Goal: Task Accomplishment & Management: Manage account settings

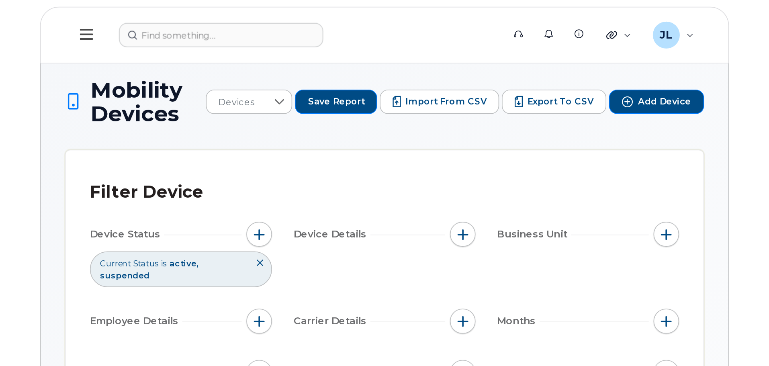
scroll to position [215, 0]
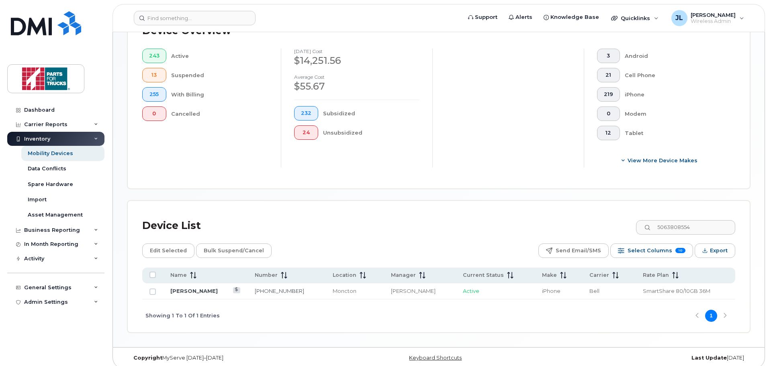
drag, startPoint x: 712, startPoint y: 219, endPoint x: 646, endPoint y: 201, distance: 67.8
click at [418, 201] on div "Device List 5063808554 Edit Selected Bulk Suspend/Cancel Send Email/SMS Select …" at bounding box center [439, 266] width 622 height 131
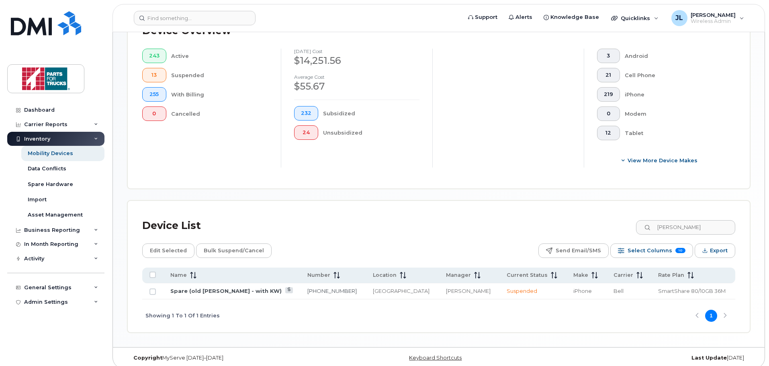
click at [418, 215] on div "Device List jean" at bounding box center [438, 225] width 593 height 21
type input "9022254780"
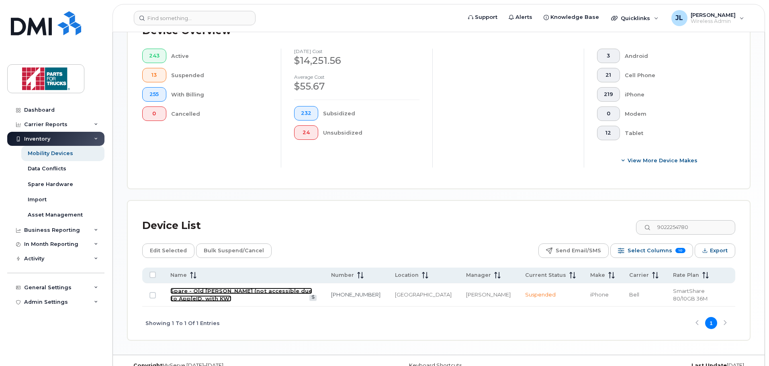
click at [183, 218] on link "Spare - Old [PERSON_NAME] (not accessible due to AppleID, with KW)" at bounding box center [241, 295] width 142 height 14
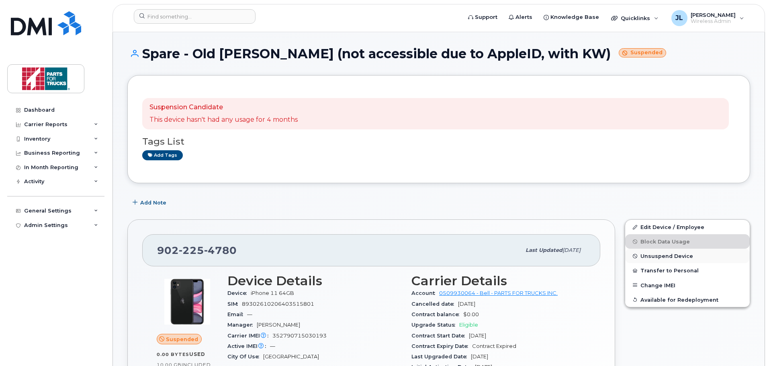
click at [653, 253] on span "Unsuspend Device" at bounding box center [666, 256] width 53 height 6
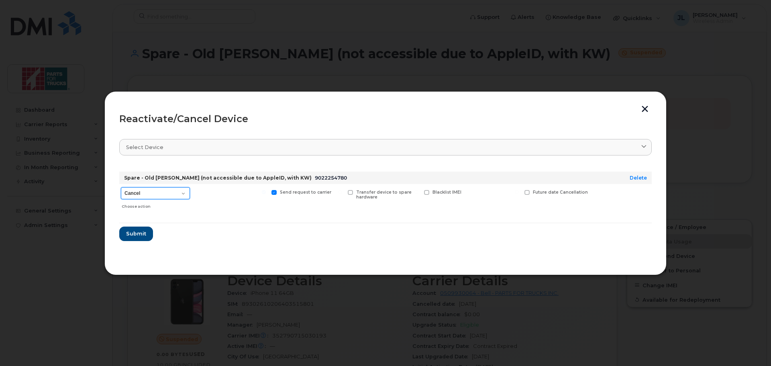
click at [139, 193] on select "Cancel Suspend - Extend Suspension Reactivate" at bounding box center [155, 193] width 69 height 12
select select "[object Object]"
click at [121, 187] on select "Cancel Suspend - Extend Suspension Reactivate" at bounding box center [155, 193] width 69 height 12
click at [135, 232] on span "Submit" at bounding box center [136, 234] width 20 height 8
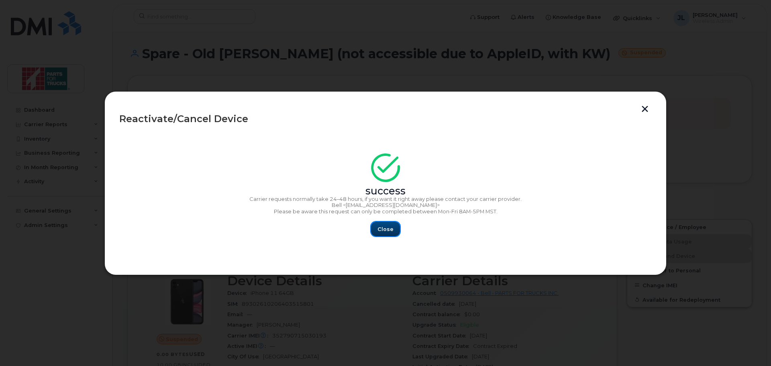
click at [380, 228] on span "Close" at bounding box center [386, 229] width 16 height 8
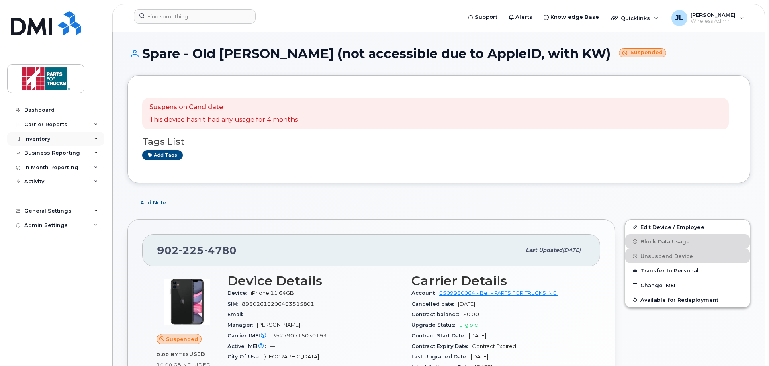
click at [39, 140] on div "Inventory" at bounding box center [37, 139] width 26 height 6
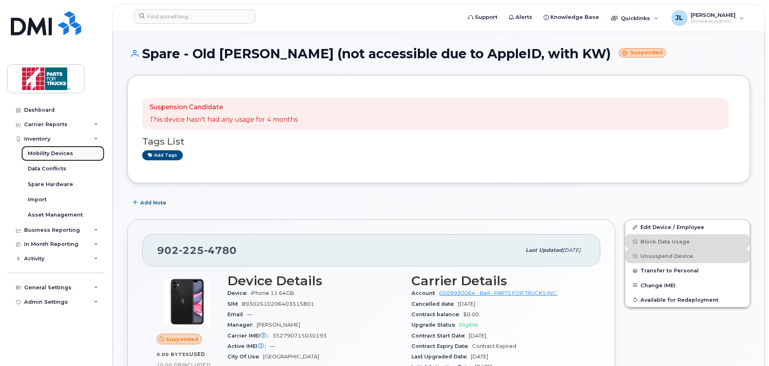
click at [36, 154] on div "Mobility Devices" at bounding box center [50, 153] width 45 height 7
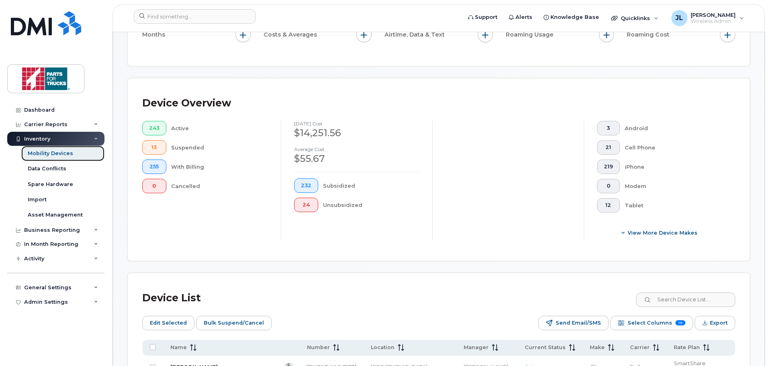
scroll to position [281, 0]
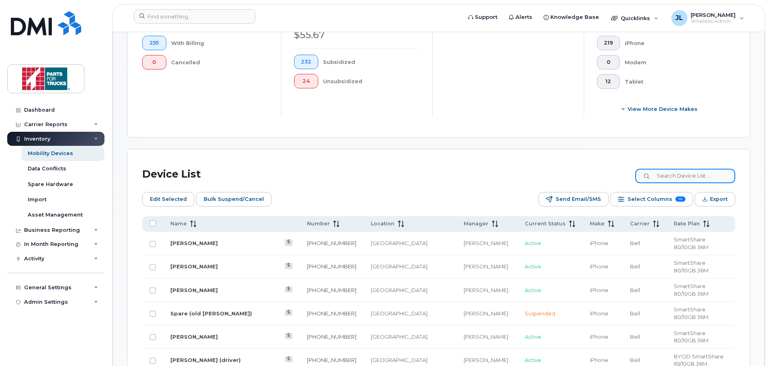
click at [684, 174] on input at bounding box center [685, 176] width 100 height 14
type input "[PERSON_NAME]"
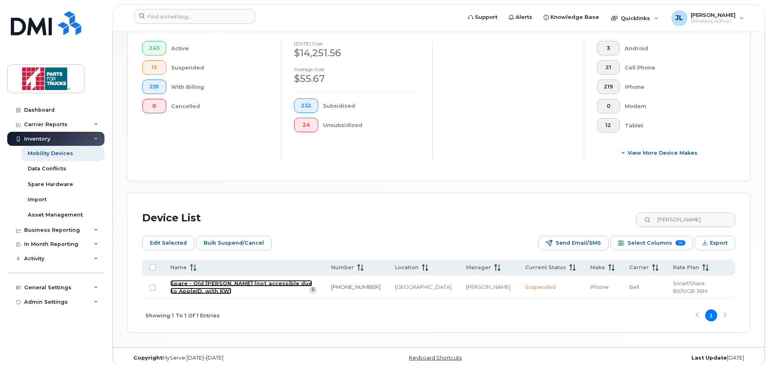
click at [283, 280] on link "Spare - Old [PERSON_NAME] (not accessible due to AppleID, with KW)" at bounding box center [241, 287] width 142 height 14
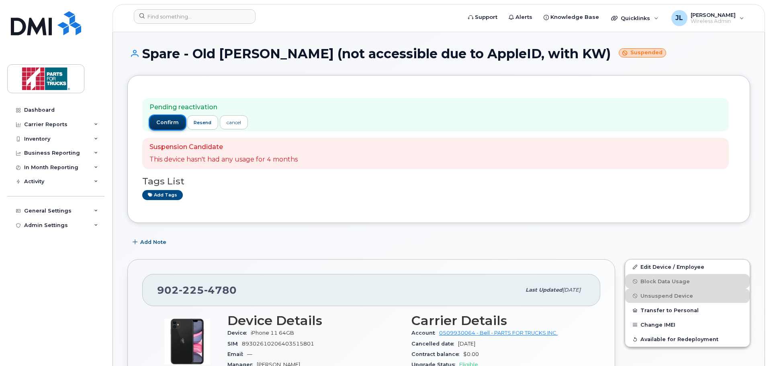
click at [160, 125] on span "confirm" at bounding box center [167, 122] width 22 height 7
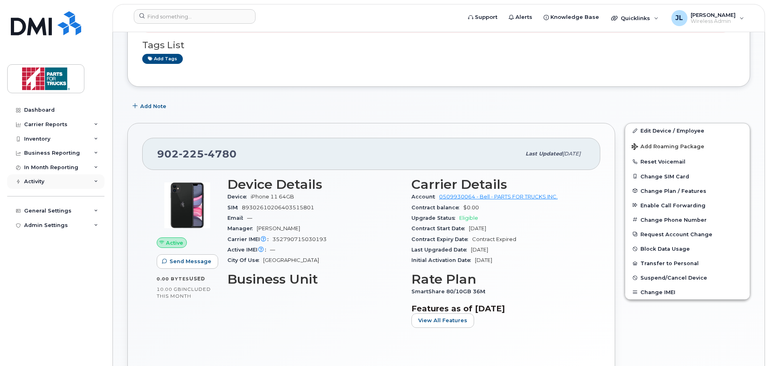
scroll to position [121, 0]
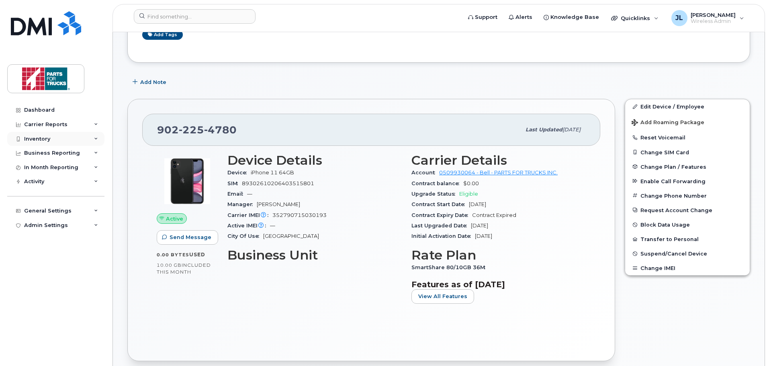
click at [49, 137] on div "Inventory" at bounding box center [37, 139] width 26 height 6
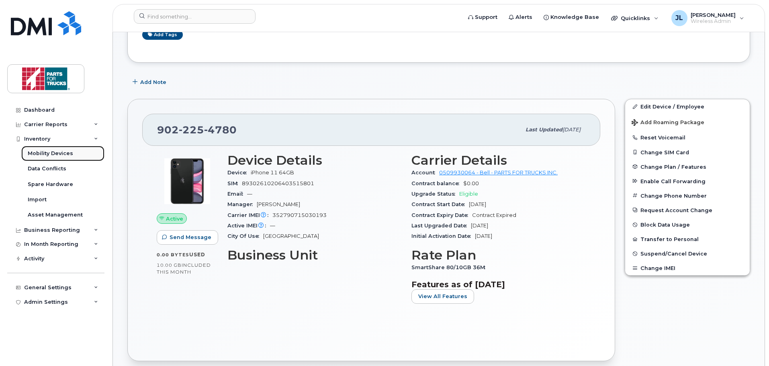
click at [45, 153] on div "Mobility Devices" at bounding box center [50, 153] width 45 height 7
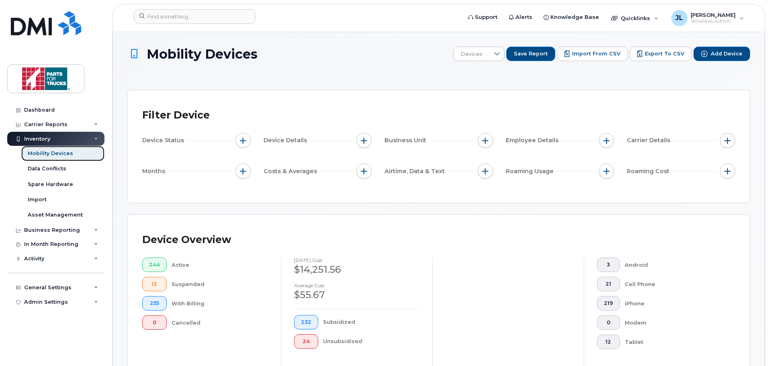
scroll to position [402, 0]
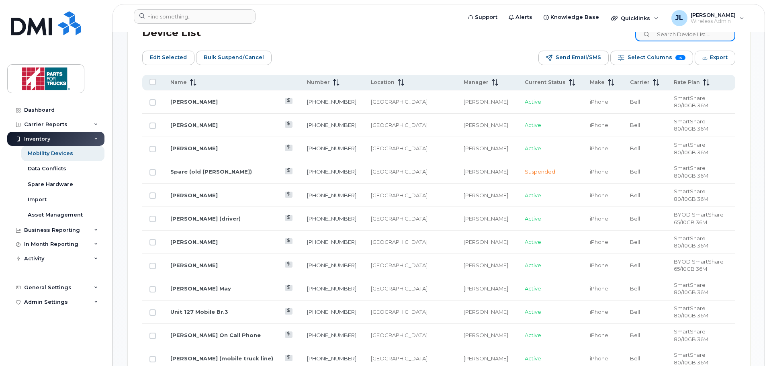
click at [693, 35] on input at bounding box center [685, 34] width 100 height 14
type input "[PERSON_NAME]"
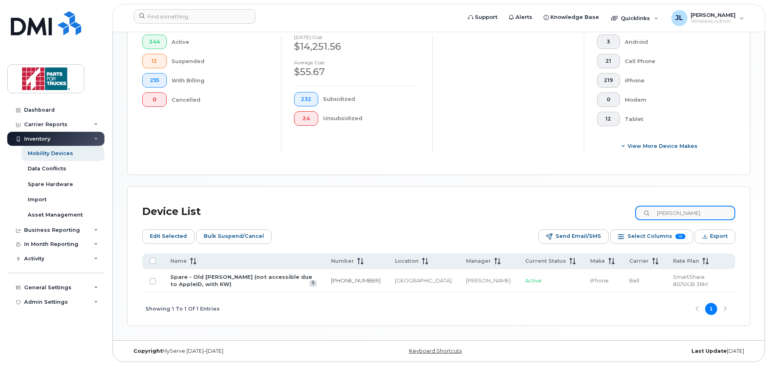
scroll to position [223, 0]
